Goal: Find specific page/section: Find specific page/section

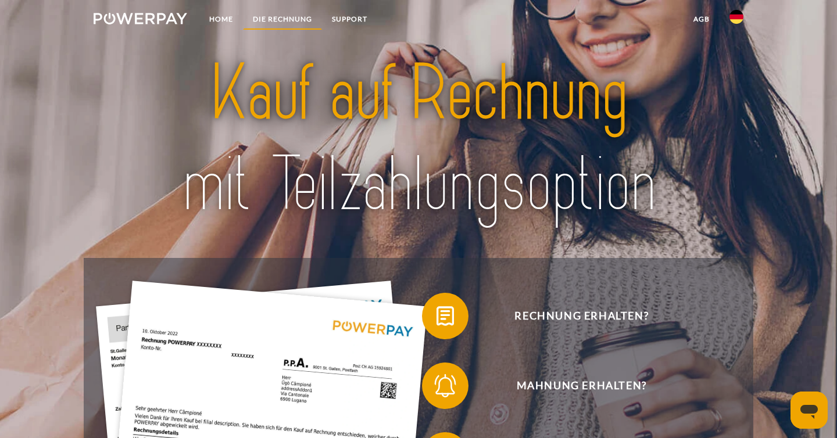
click at [292, 14] on link "DIE RECHNUNG" at bounding box center [282, 19] width 79 height 21
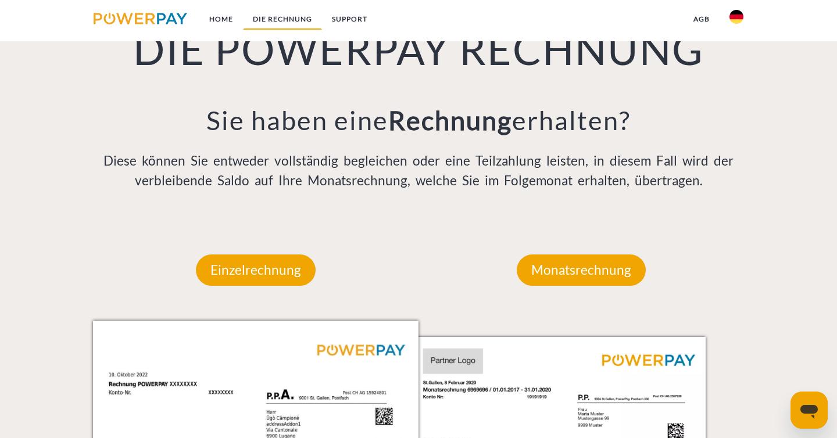
scroll to position [872, 0]
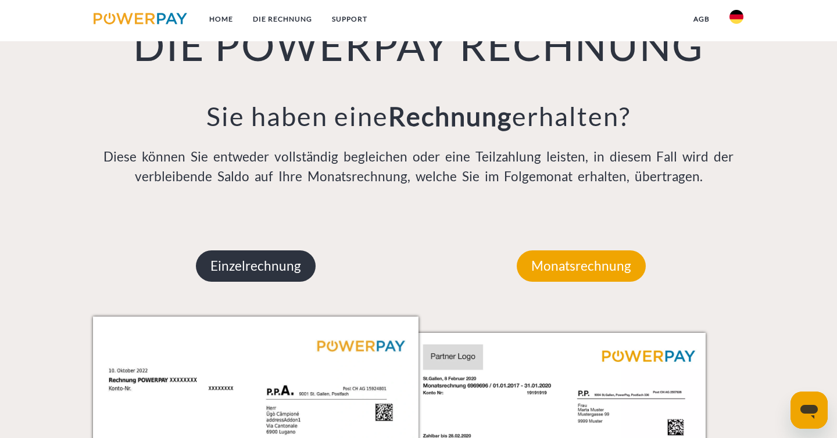
click at [292, 282] on p "Einzelrechnung" at bounding box center [256, 266] width 120 height 31
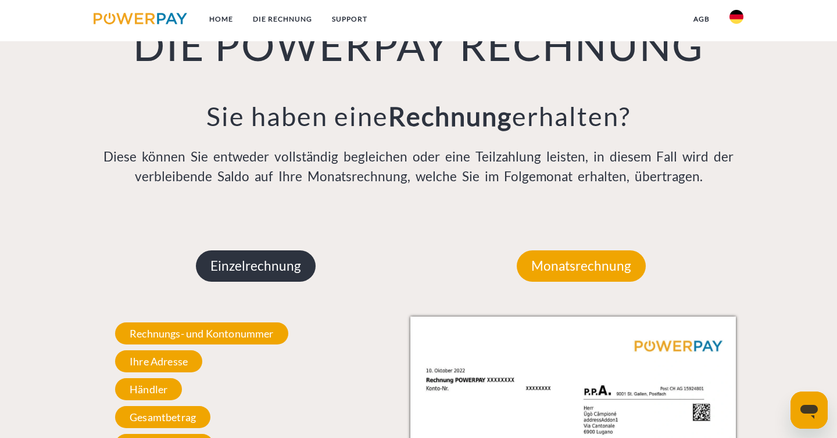
click at [292, 282] on p "Einzelrechnung" at bounding box center [256, 266] width 120 height 31
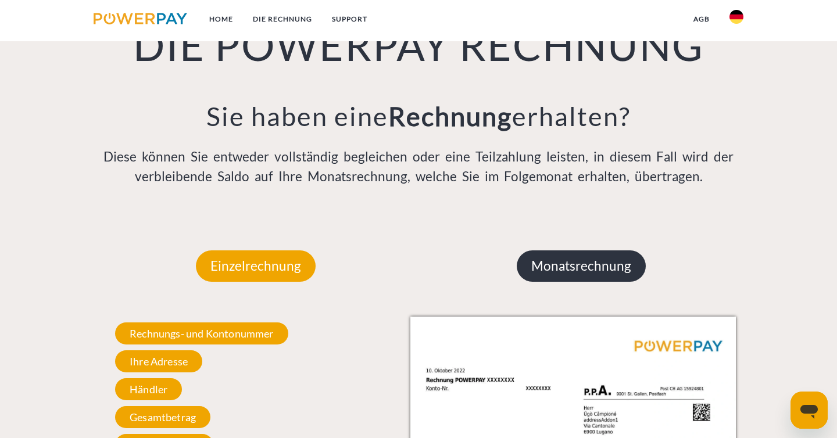
click at [547, 282] on p "Monatsrechnung" at bounding box center [581, 266] width 129 height 31
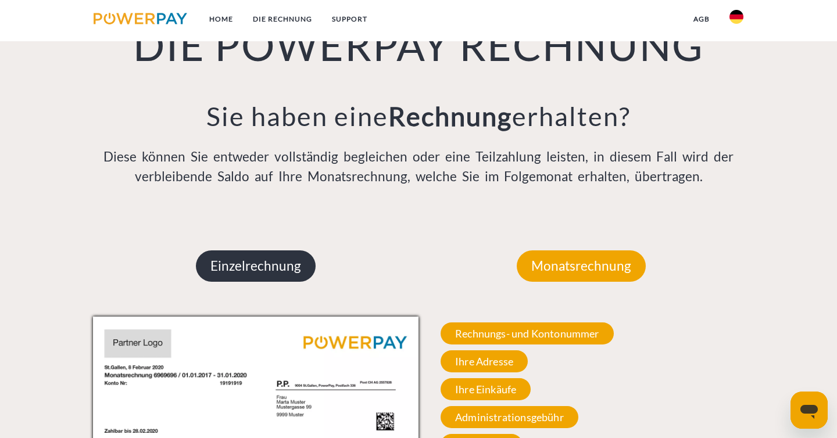
click at [261, 282] on p "Einzelrechnung" at bounding box center [256, 266] width 120 height 31
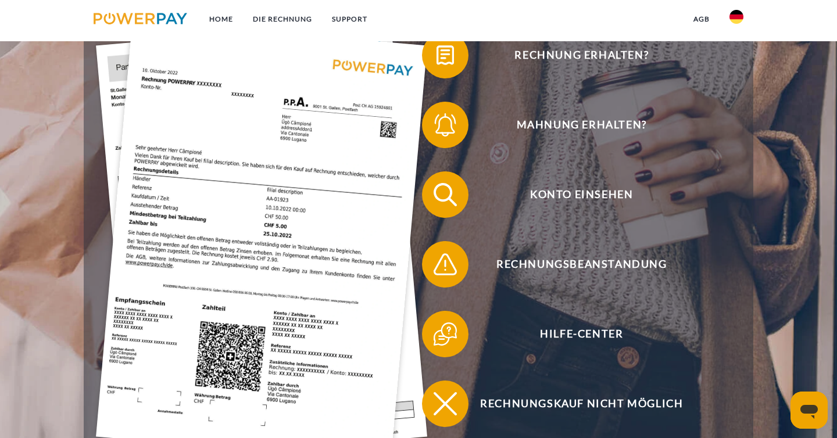
scroll to position [0, 0]
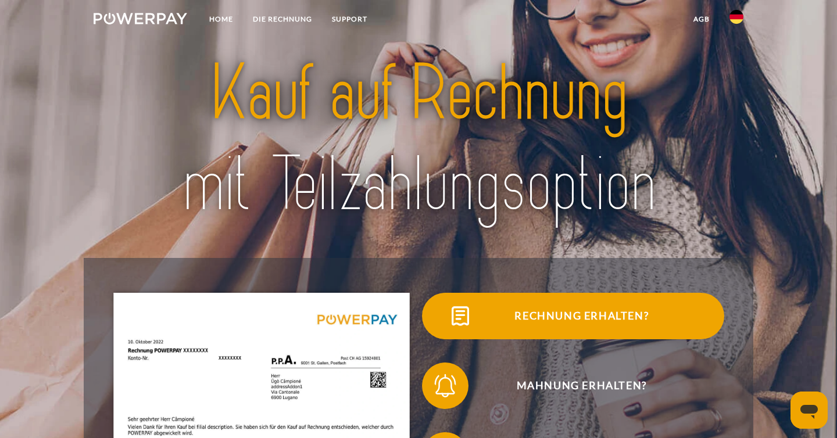
click at [458, 315] on img at bounding box center [460, 316] width 29 height 29
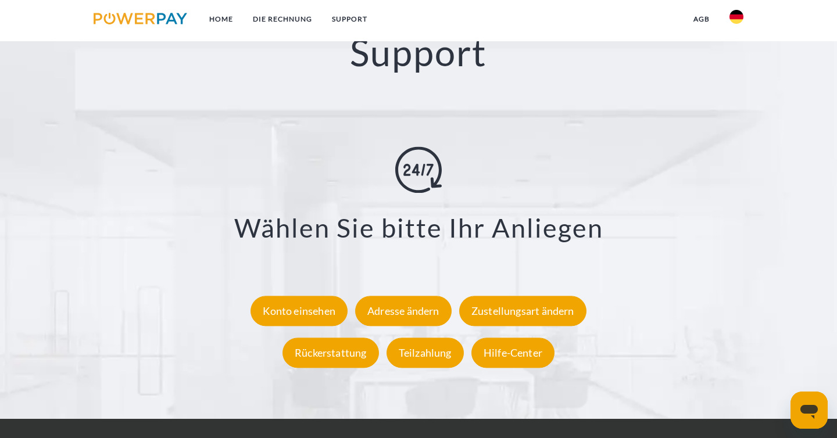
scroll to position [2256, 0]
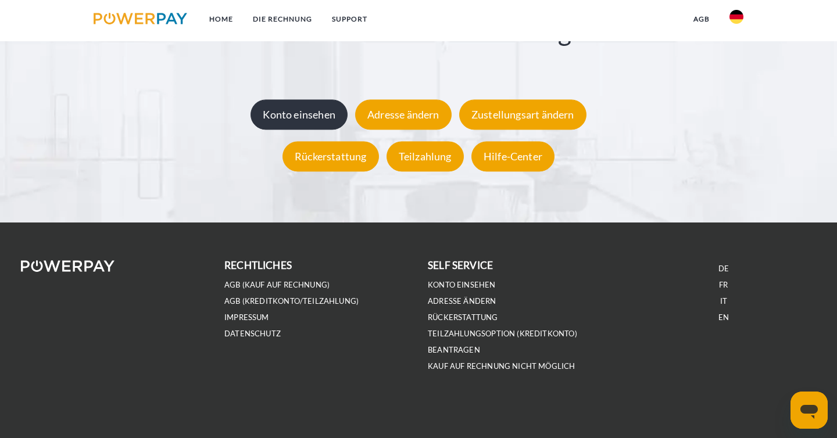
click at [301, 106] on div "Konto einsehen" at bounding box center [299, 115] width 97 height 30
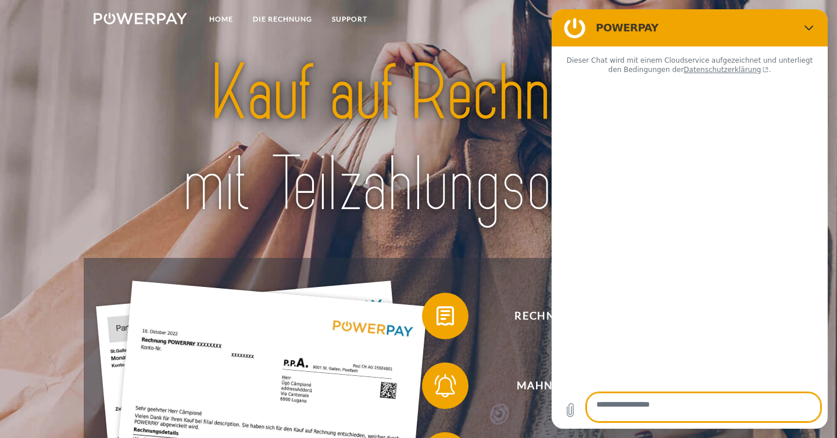
type textarea "*"
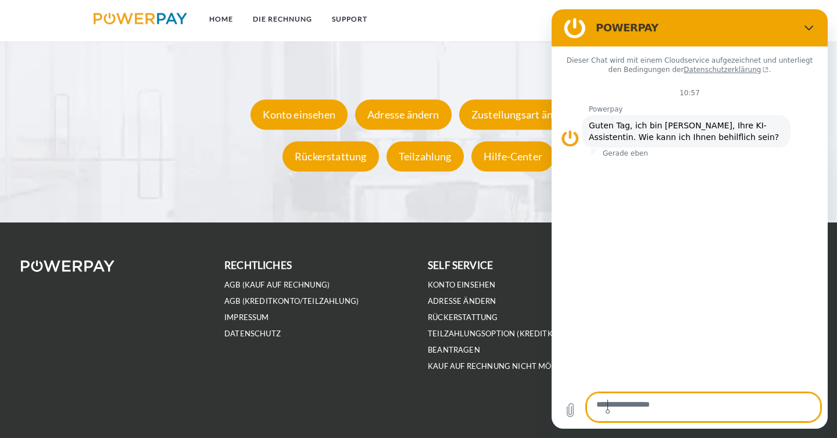
scroll to position [2256, 0]
click at [294, 118] on div "Konto einsehen" at bounding box center [299, 115] width 97 height 30
